Goal: Task Accomplishment & Management: Complete application form

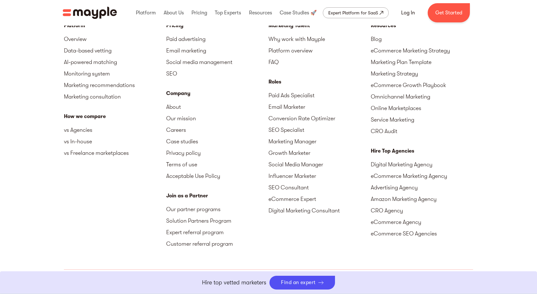
scroll to position [2816, 0]
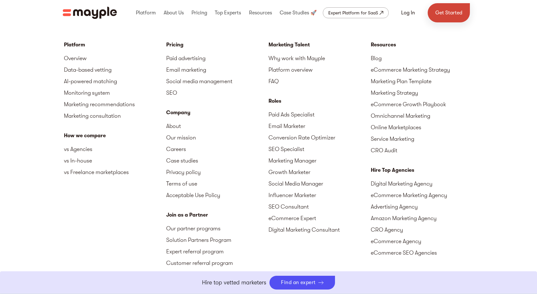
click at [440, 9] on link "Get Started" at bounding box center [448, 12] width 42 height 19
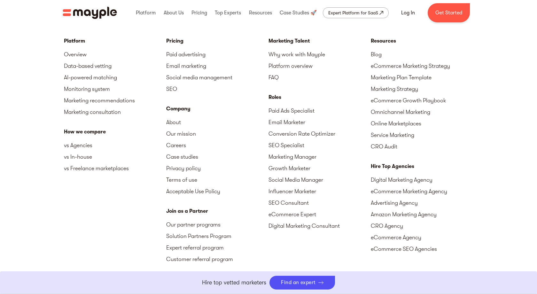
scroll to position [2826, 0]
